Goal: Check status: Check status

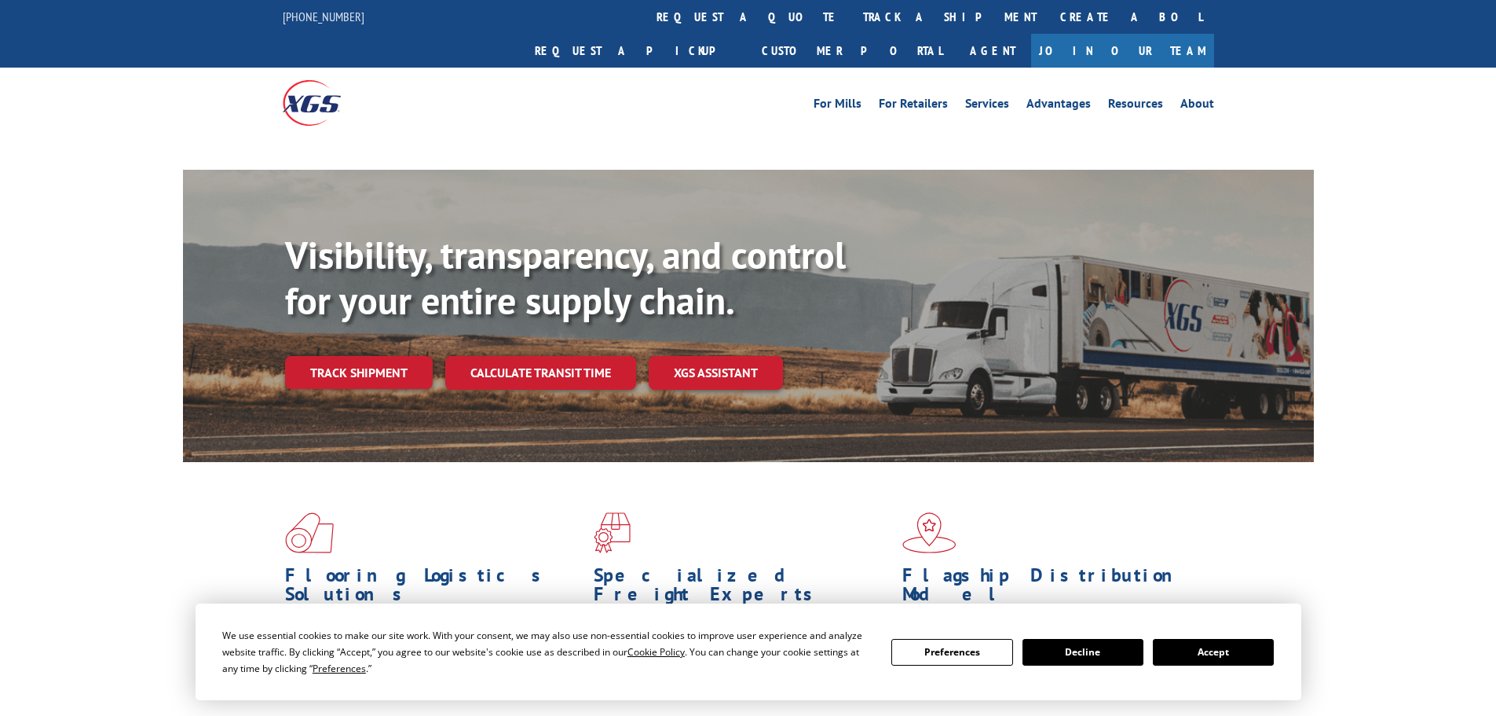
drag, startPoint x: 1190, startPoint y: 660, endPoint x: 1179, endPoint y: 650, distance: 14.5
click at [1190, 659] on button "Accept" at bounding box center [1213, 652] width 121 height 27
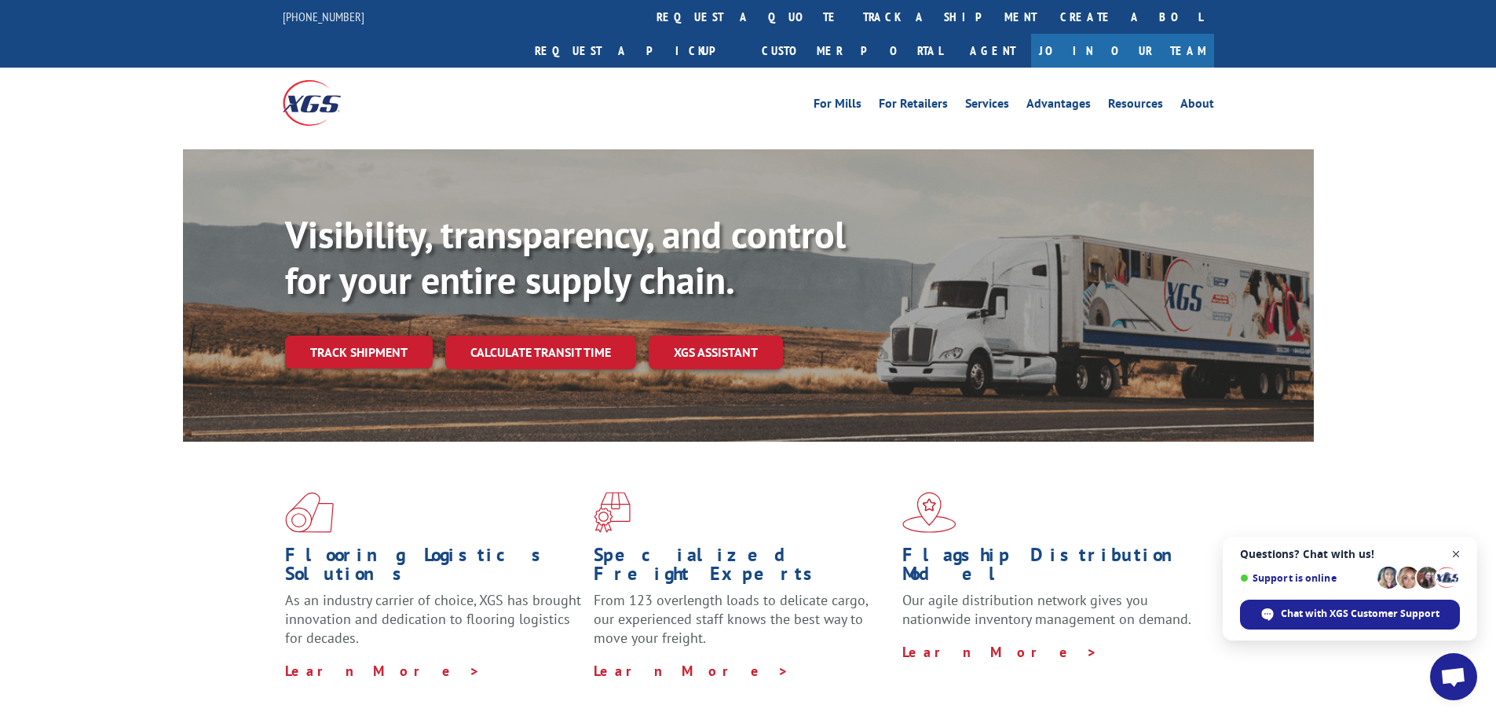
click at [1455, 551] on span "Open chat" at bounding box center [1457, 554] width 20 height 20
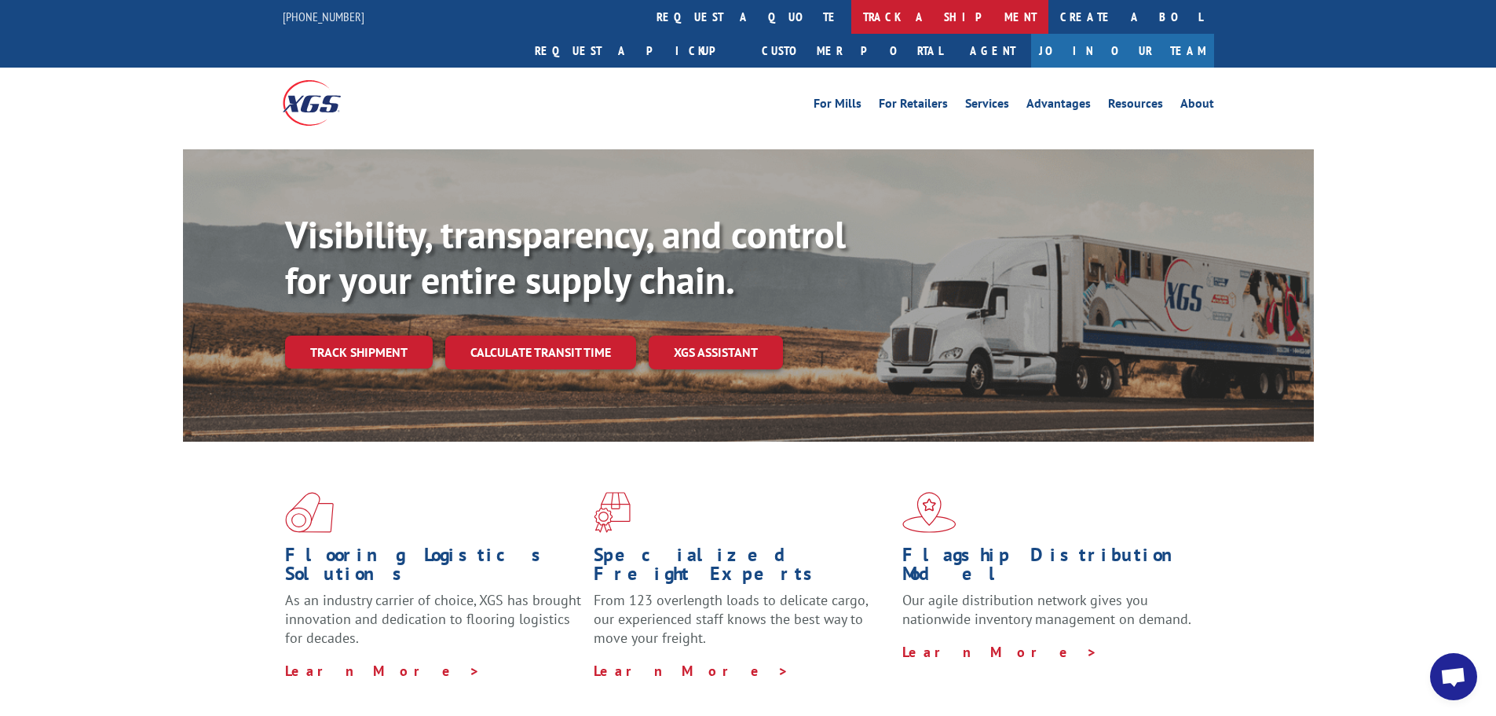
click at [851, 15] on link "track a shipment" at bounding box center [949, 17] width 197 height 34
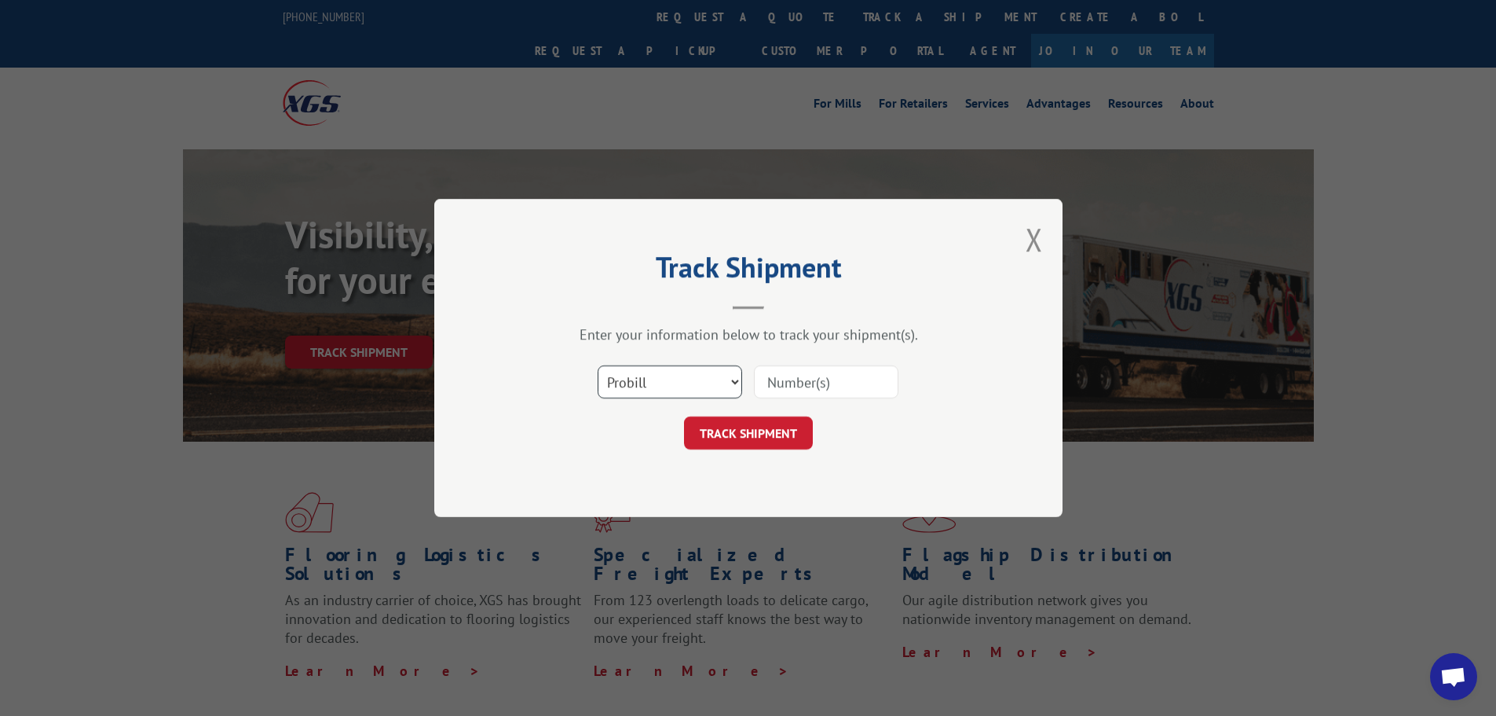
click at [692, 375] on select "Select category... Probill BOL PO" at bounding box center [670, 381] width 145 height 33
select select "bol"
click at [598, 365] on select "Select category... Probill BOL PO" at bounding box center [670, 381] width 145 height 33
click at [770, 384] on input at bounding box center [826, 381] width 145 height 33
paste input "444494"
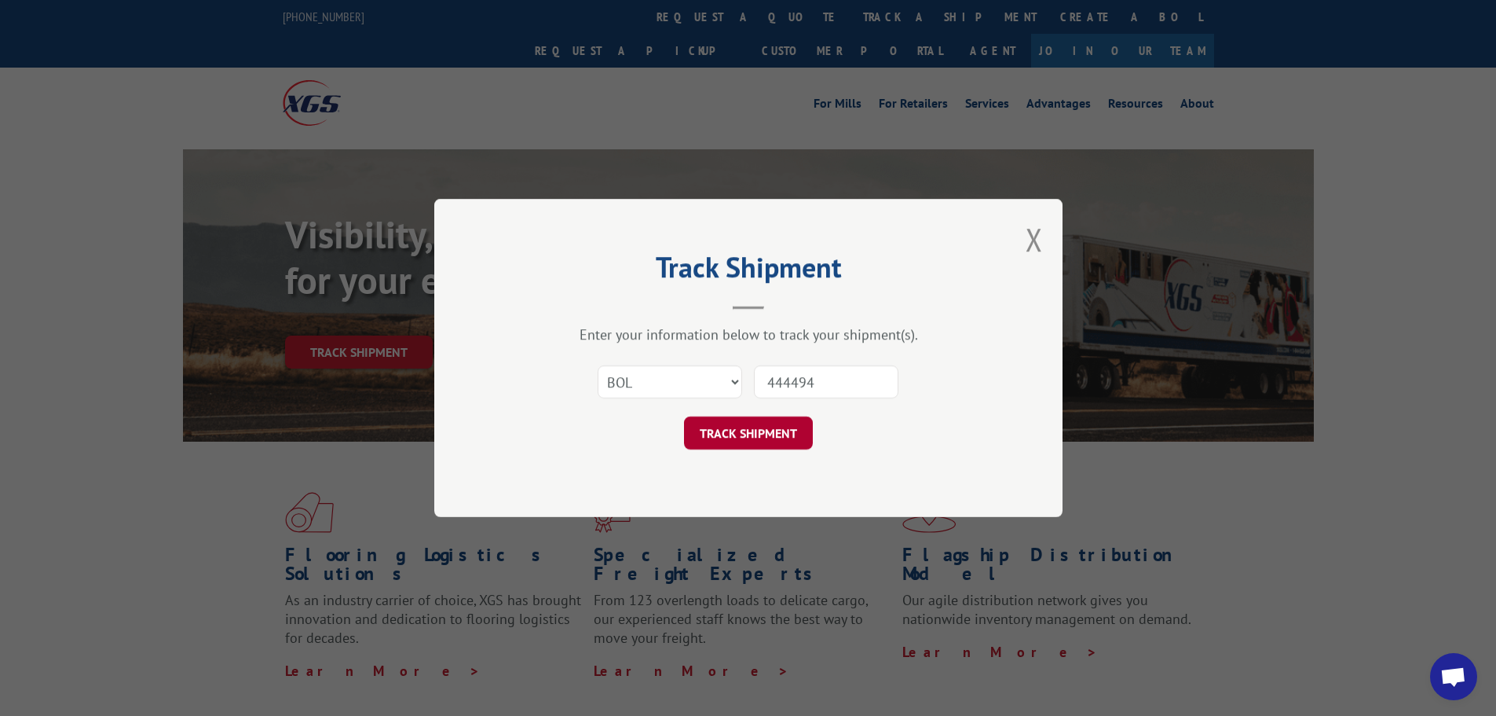
type input "444494"
click at [739, 426] on button "TRACK SHIPMENT" at bounding box center [748, 432] width 129 height 33
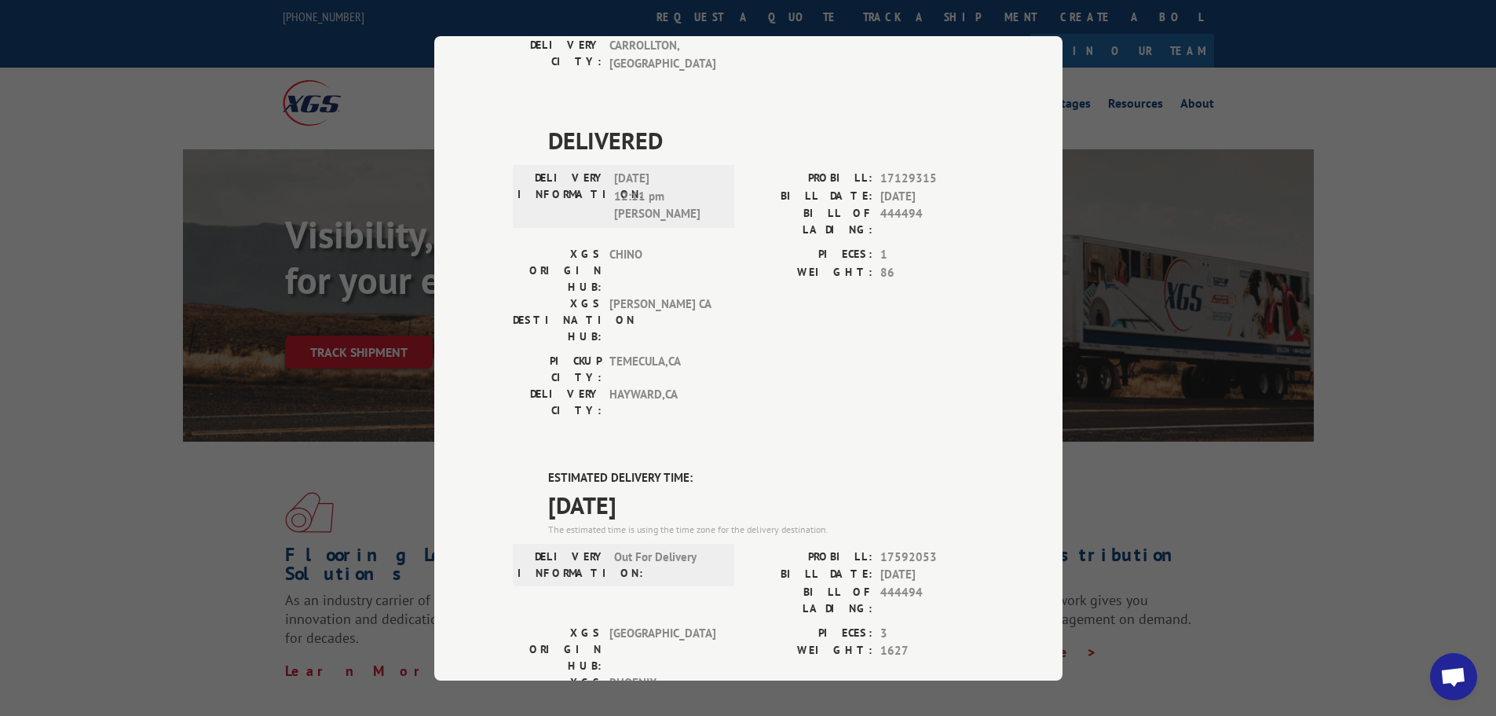
scroll to position [1085, 0]
drag, startPoint x: 540, startPoint y: 104, endPoint x: 690, endPoint y: 141, distance: 154.3
copy div "ESTIMATED DELIVERY TIME: [DATE]"
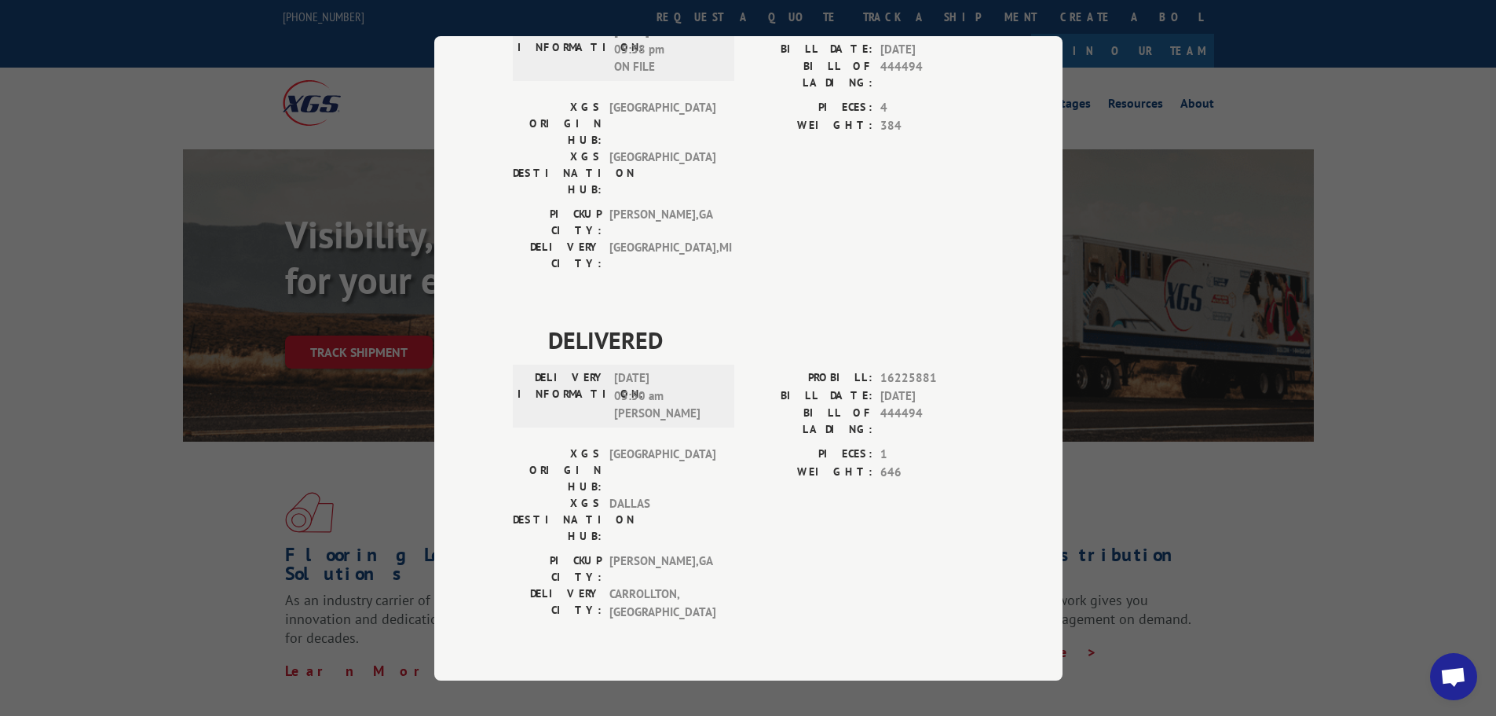
scroll to position [0, 0]
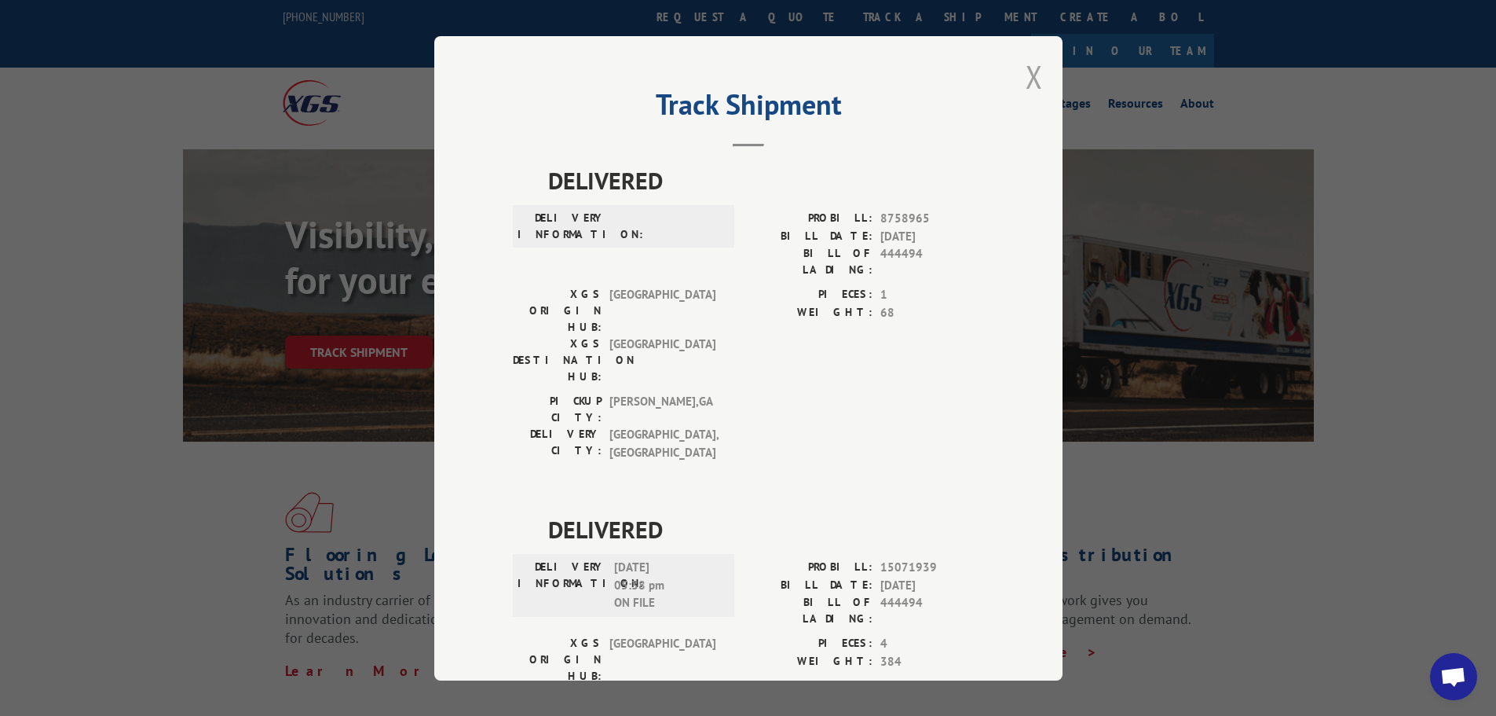
click at [1029, 82] on button "Close modal" at bounding box center [1034, 77] width 17 height 42
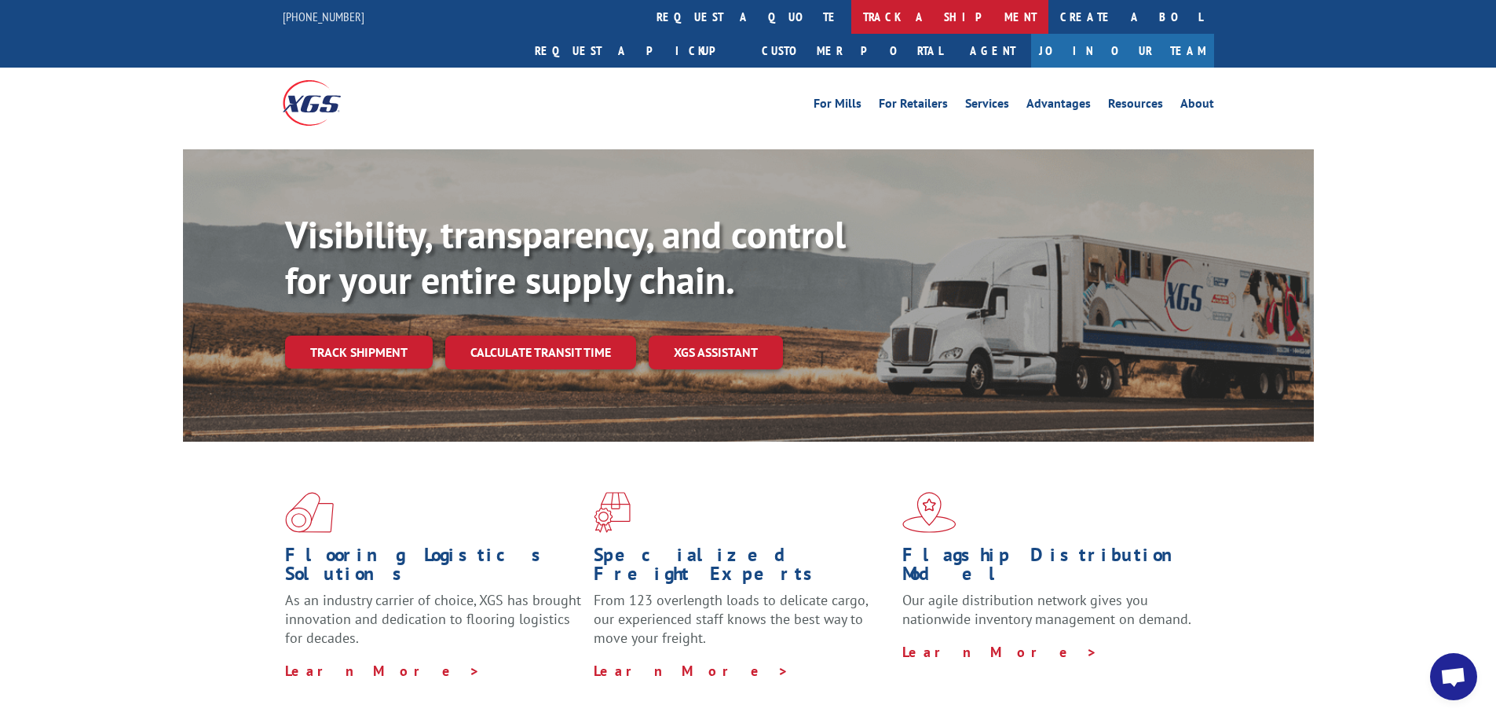
click at [851, 18] on link "track a shipment" at bounding box center [949, 17] width 197 height 34
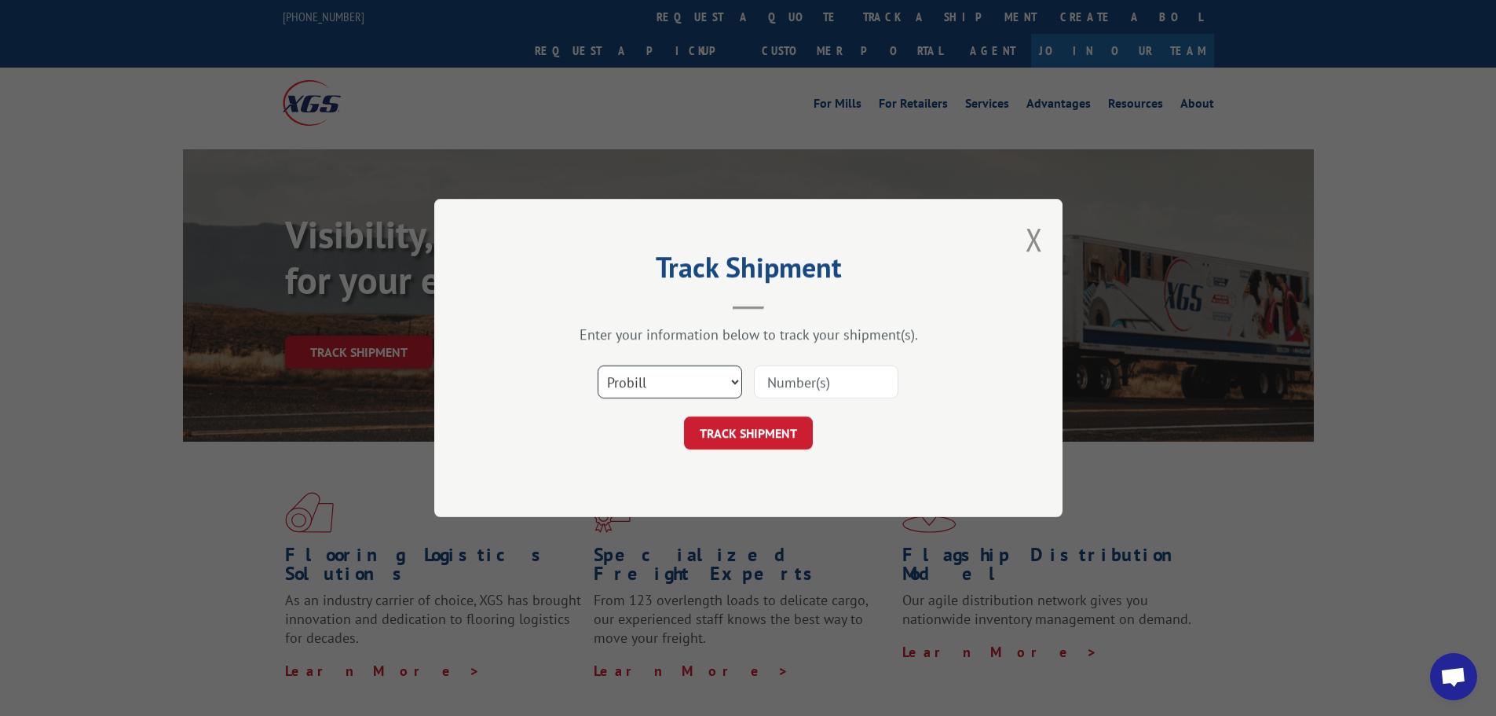
click at [666, 379] on select "Select category... Probill BOL PO" at bounding box center [670, 381] width 145 height 33
select select "bol"
click at [598, 365] on select "Select category... Probill BOL PO" at bounding box center [670, 381] width 145 height 33
click at [762, 382] on input at bounding box center [826, 381] width 145 height 33
paste input "0078178695"
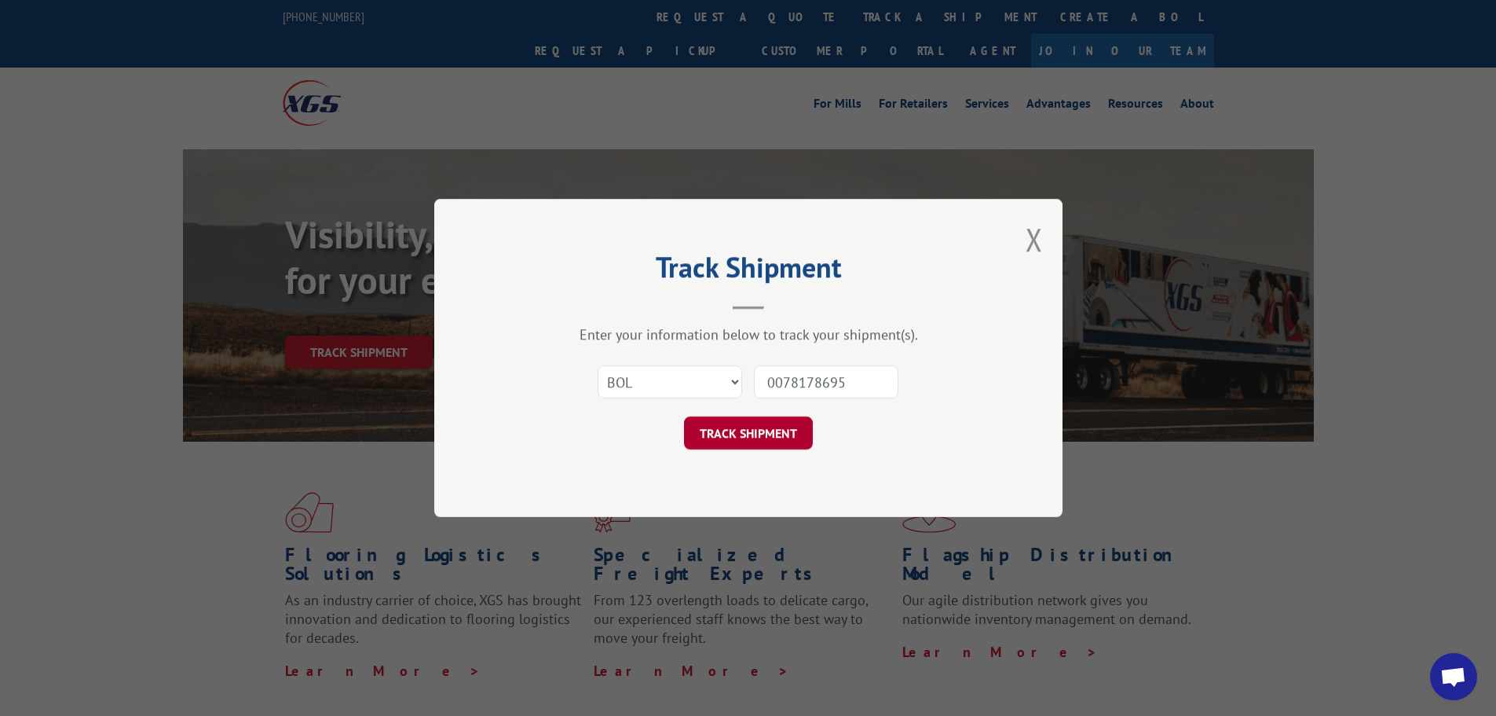
type input "0078178695"
click at [756, 426] on button "TRACK SHIPMENT" at bounding box center [748, 432] width 129 height 33
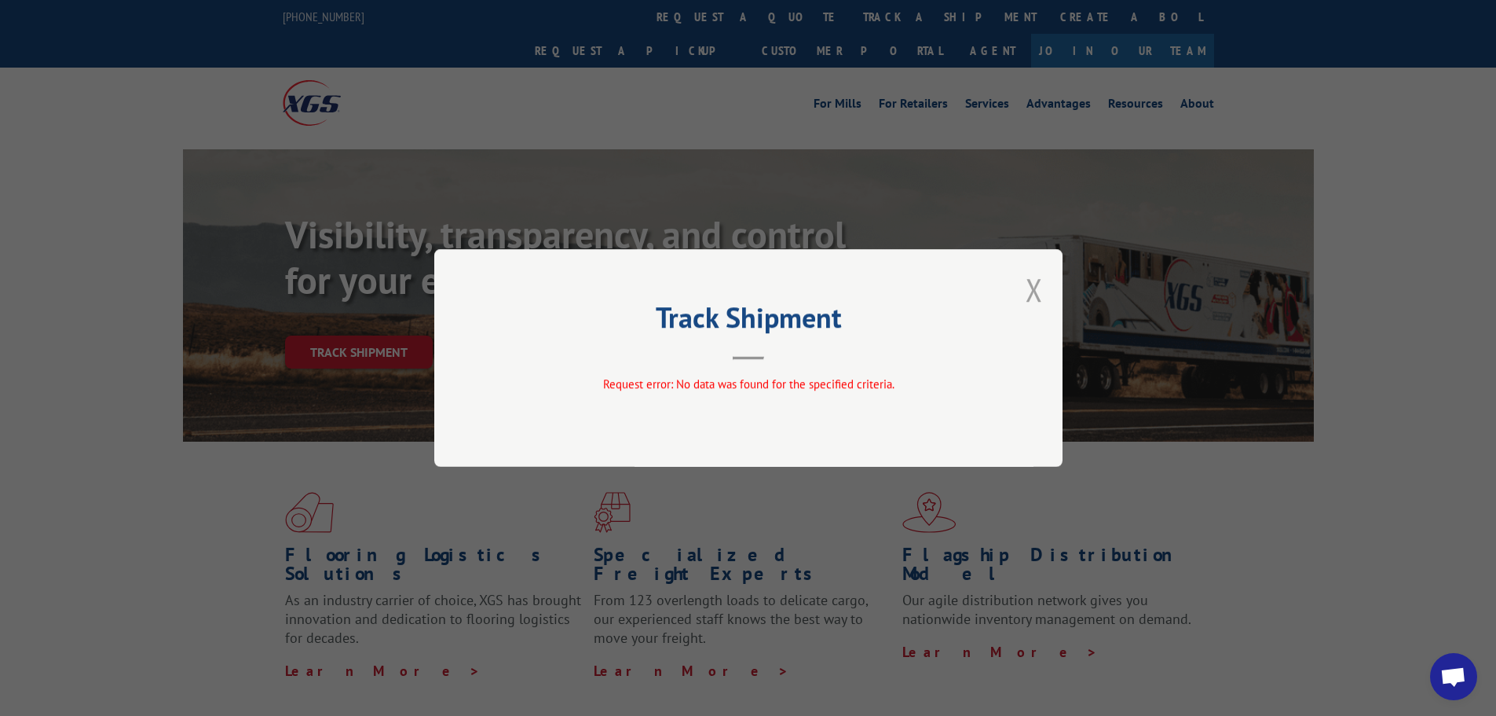
click at [1033, 288] on button "Close modal" at bounding box center [1034, 290] width 17 height 42
